Goal: Information Seeking & Learning: Understand process/instructions

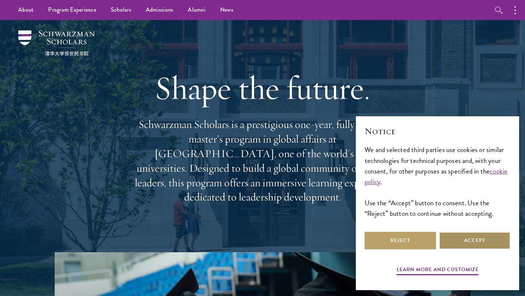
click at [450, 241] on button "Accept" at bounding box center [474, 240] width 71 height 17
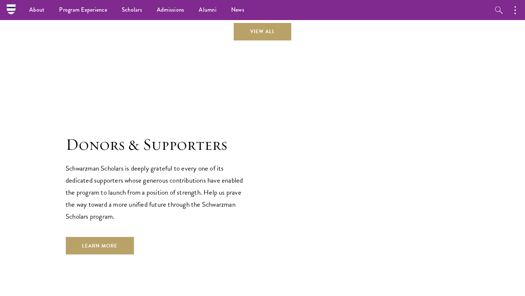
scroll to position [2014, 0]
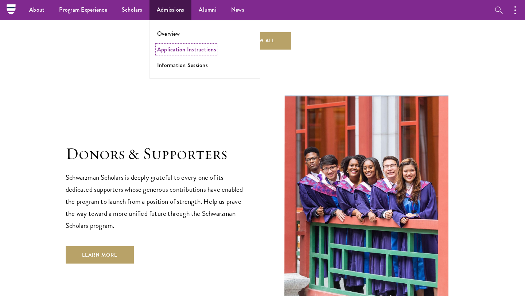
click at [185, 51] on link "Application Instructions" at bounding box center [186, 49] width 59 height 8
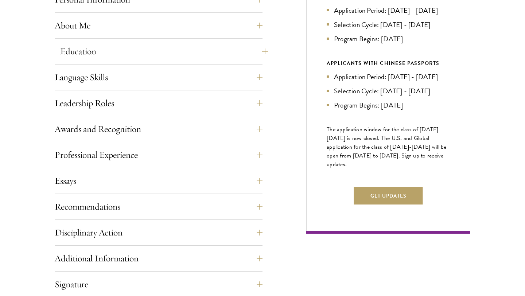
scroll to position [368, 0]
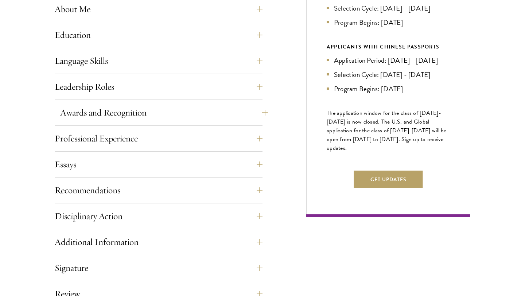
click at [141, 115] on button "Awards and Recognition" at bounding box center [164, 112] width 208 height 17
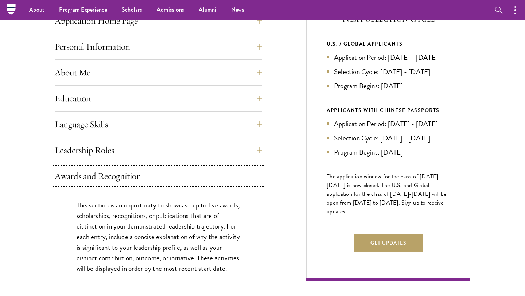
scroll to position [304, 0]
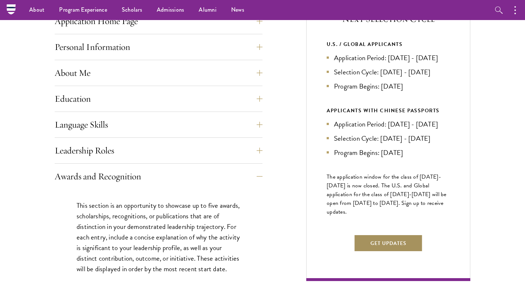
click at [404, 252] on button "Get Updates" at bounding box center [388, 242] width 69 height 17
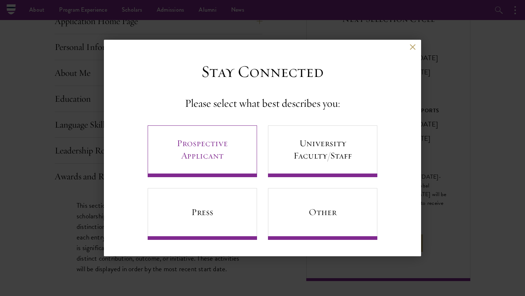
click at [218, 147] on link "Prospective Applicant" at bounding box center [202, 151] width 109 height 52
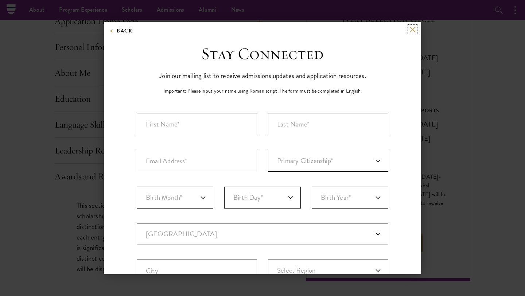
click at [415, 29] on button at bounding box center [412, 29] width 6 height 6
